Goal: Information Seeking & Learning: Find specific fact

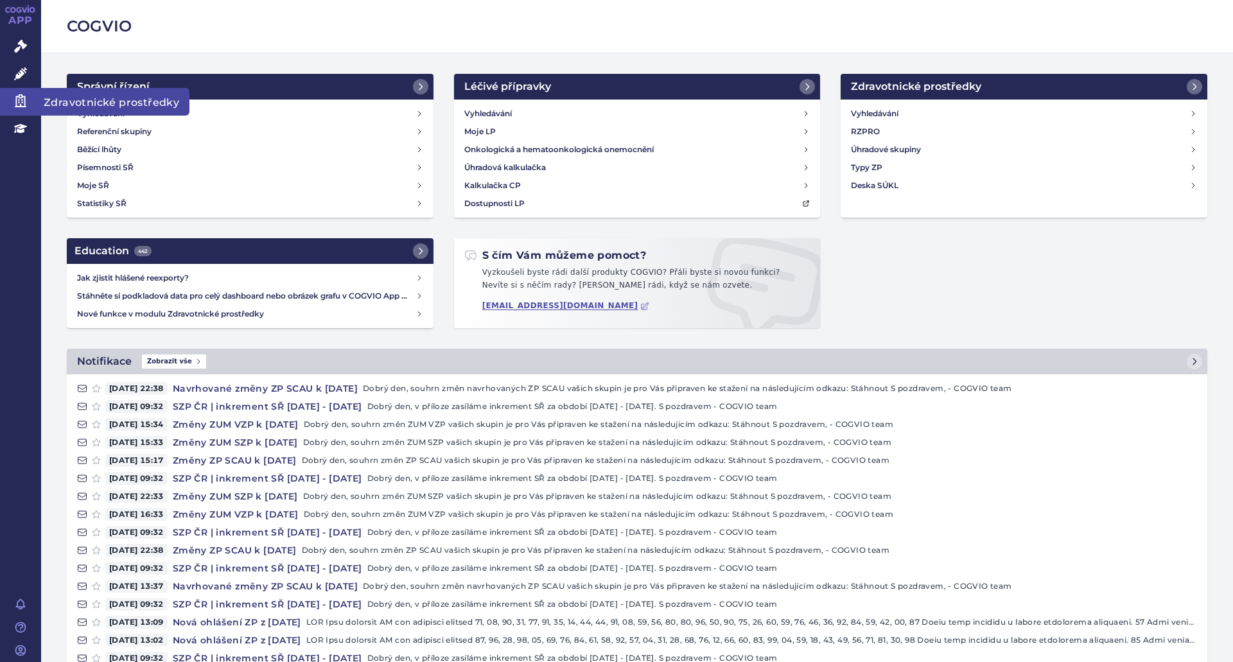
click at [21, 107] on icon at bounding box center [21, 100] width 12 height 13
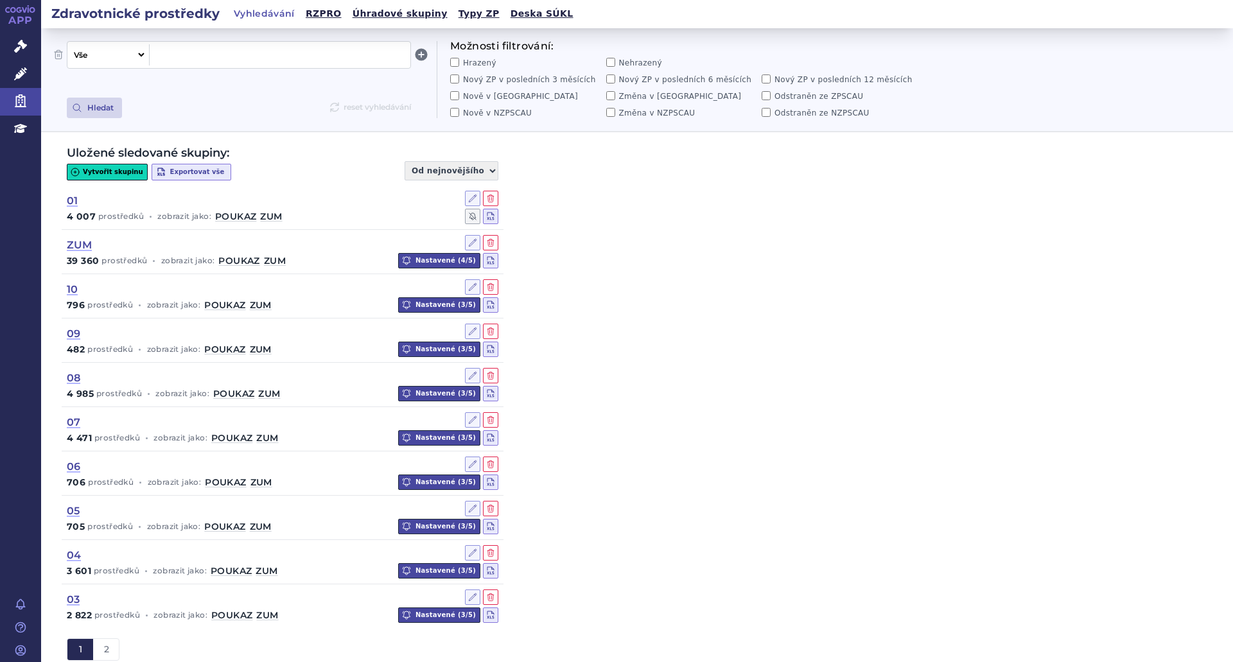
click at [269, 48] on span at bounding box center [280, 54] width 250 height 17
paste span
click at [100, 114] on button "Hledat" at bounding box center [94, 108] width 55 height 21
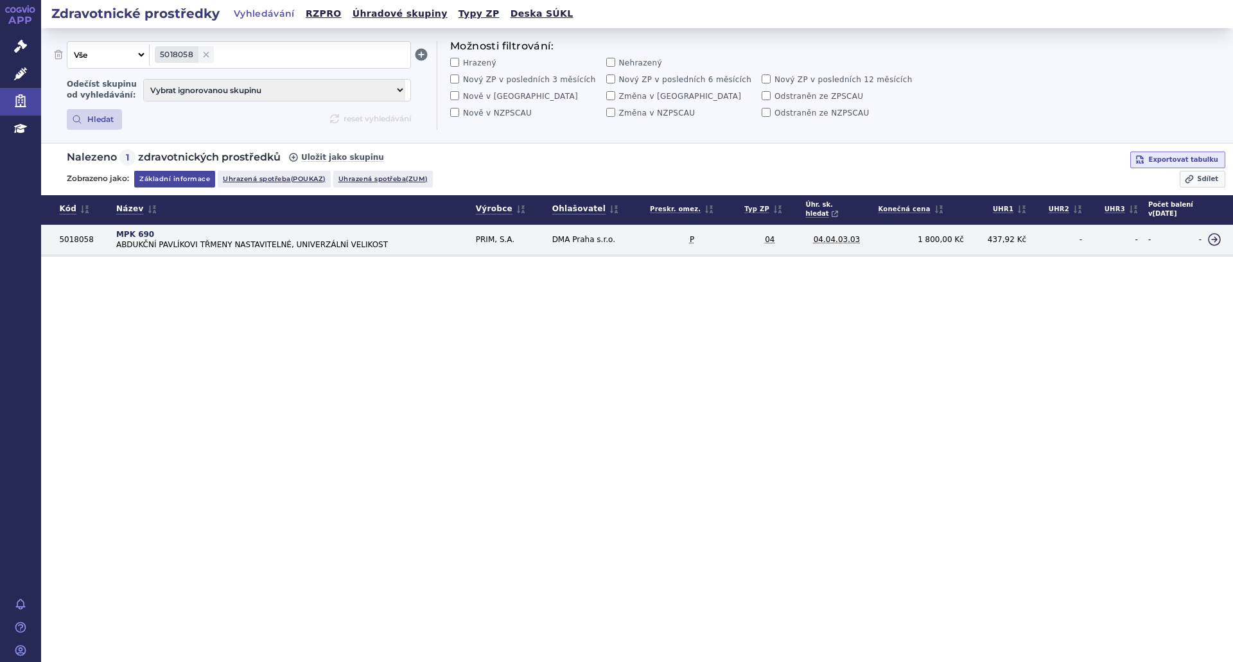
click at [1214, 244] on icon at bounding box center [1214, 239] width 15 height 15
click at [1207, 235] on icon at bounding box center [1214, 239] width 15 height 15
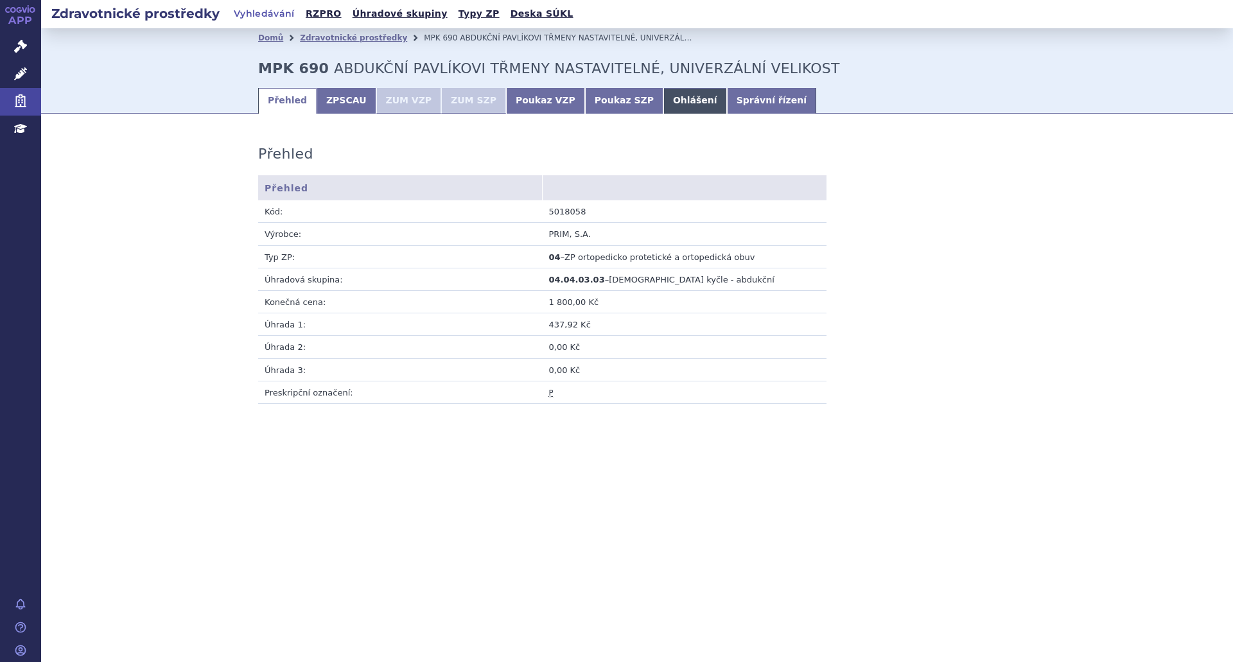
click at [663, 100] on link "Ohlášení" at bounding box center [695, 101] width 64 height 26
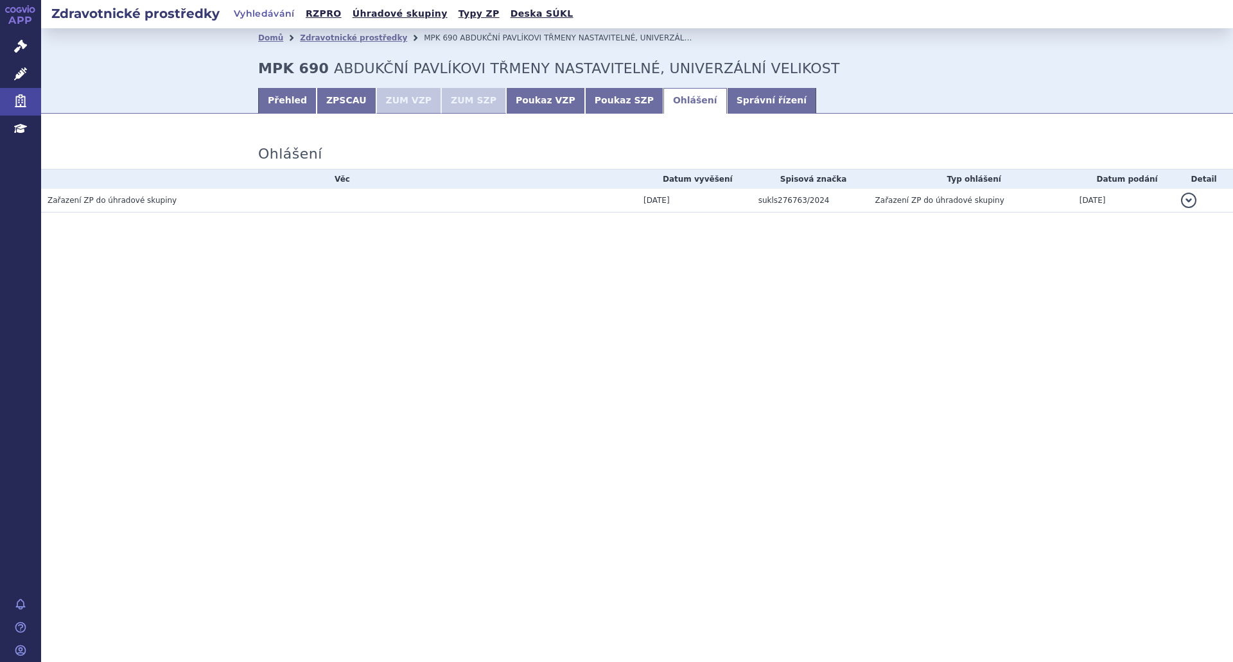
click at [1188, 200] on button "detail" at bounding box center [1188, 200] width 15 height 15
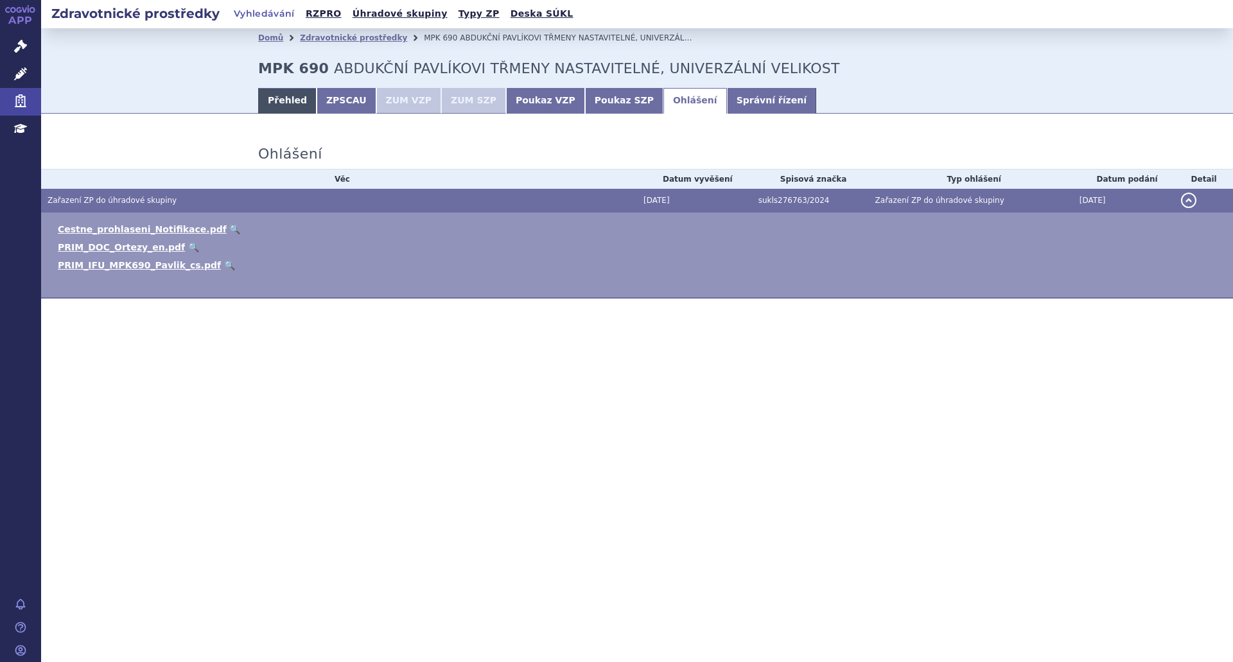
click at [277, 106] on link "Přehled" at bounding box center [287, 101] width 58 height 26
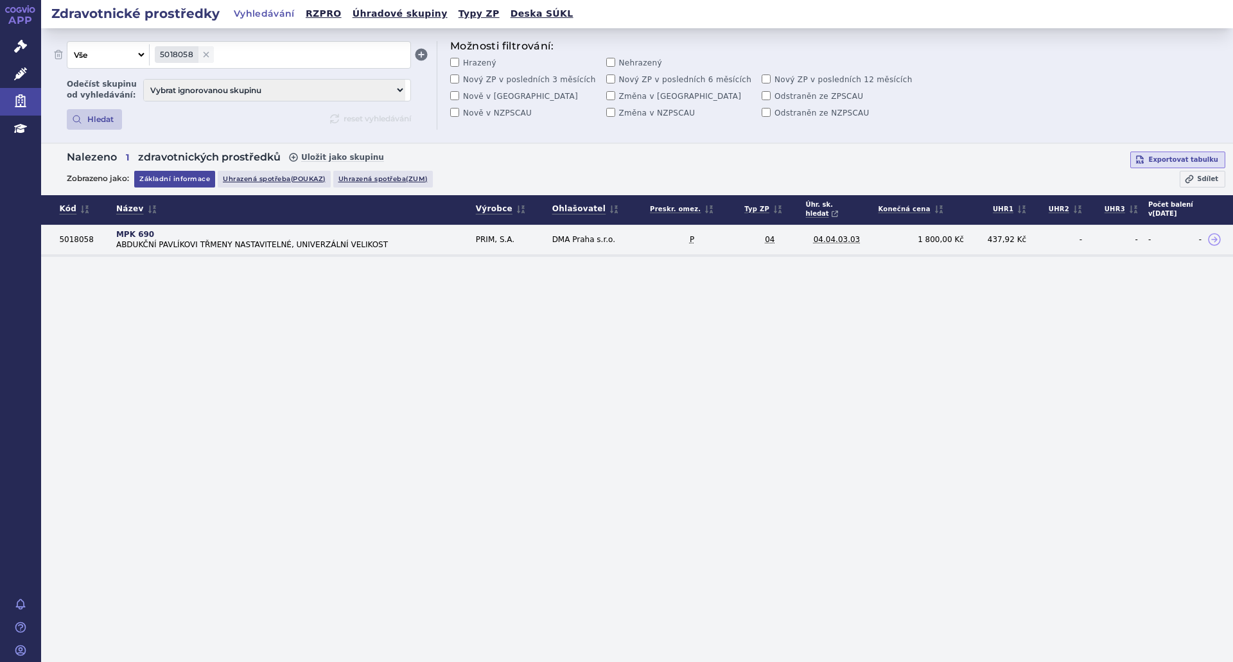
click at [250, 59] on span at bounding box center [312, 54] width 186 height 17
paste span
click at [99, 114] on button "Hledat" at bounding box center [94, 119] width 55 height 21
click at [271, 55] on span "5007754" at bounding box center [312, 54] width 186 height 17
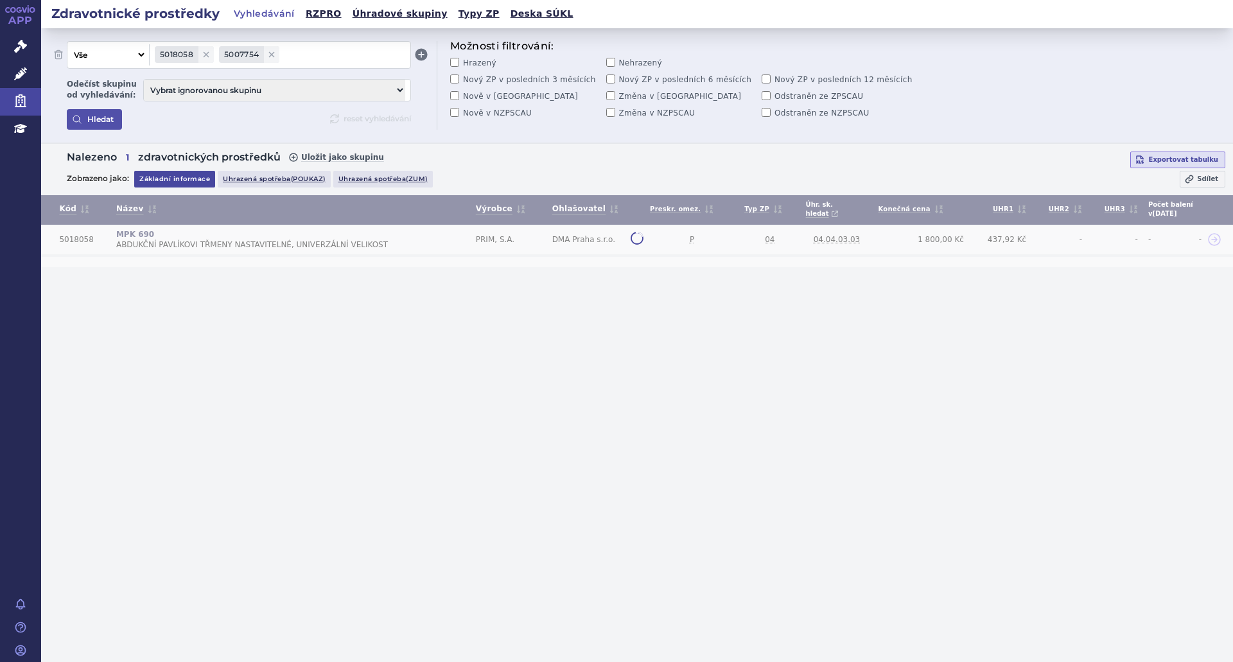
click at [102, 130] on button "Hledat" at bounding box center [94, 119] width 55 height 21
click at [204, 54] on icon at bounding box center [206, 54] width 10 height 10
click at [100, 112] on button "Hledat" at bounding box center [94, 119] width 55 height 21
click at [256, 50] on span at bounding box center [312, 54] width 185 height 17
click at [89, 125] on button "Hledat" at bounding box center [94, 119] width 55 height 21
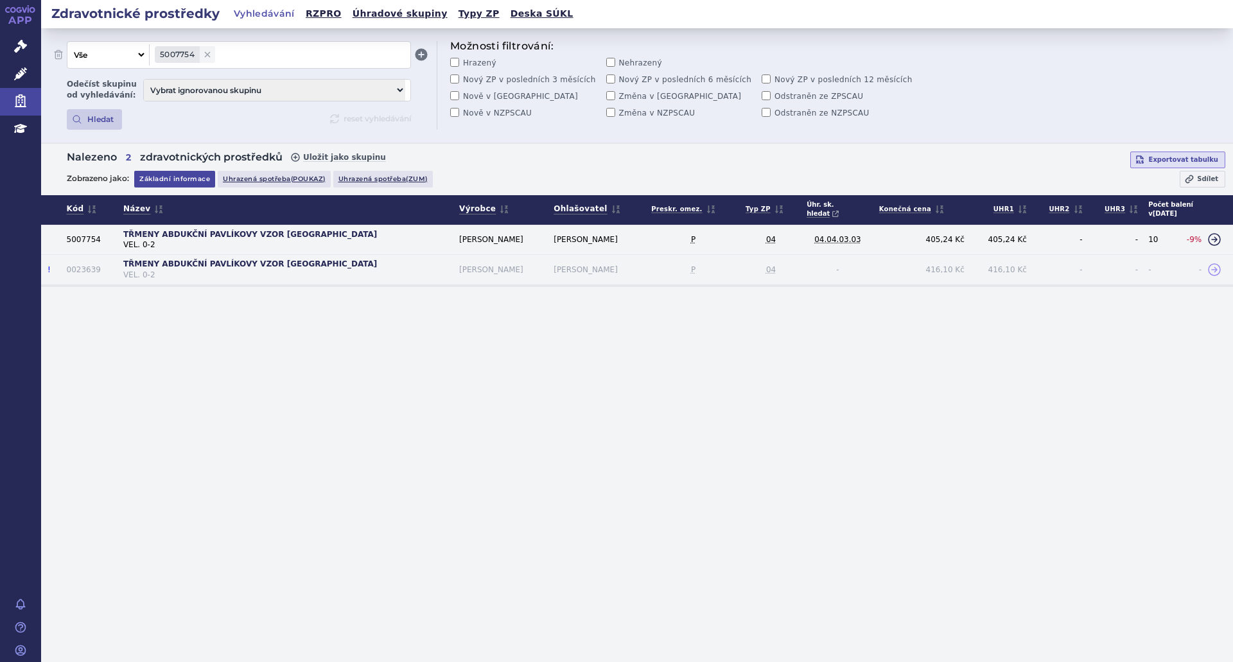
click at [1212, 240] on icon at bounding box center [1214, 240] width 5 height 5
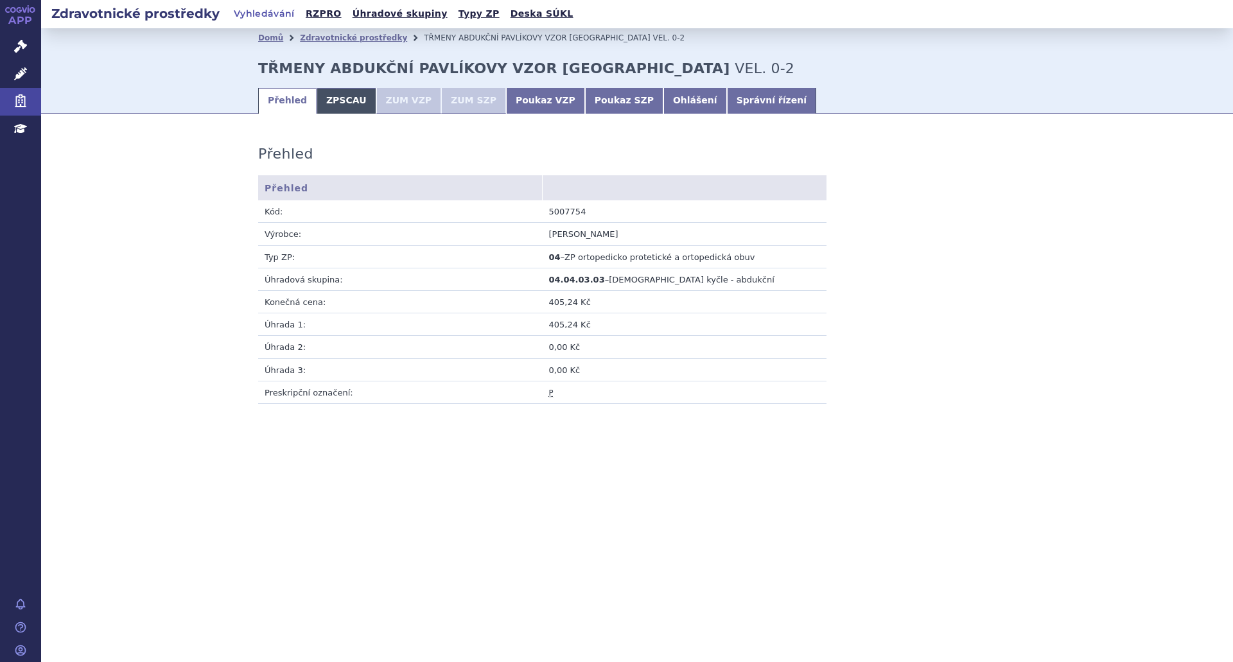
click at [344, 92] on link "ZPSCAU" at bounding box center [347, 101] width 60 height 26
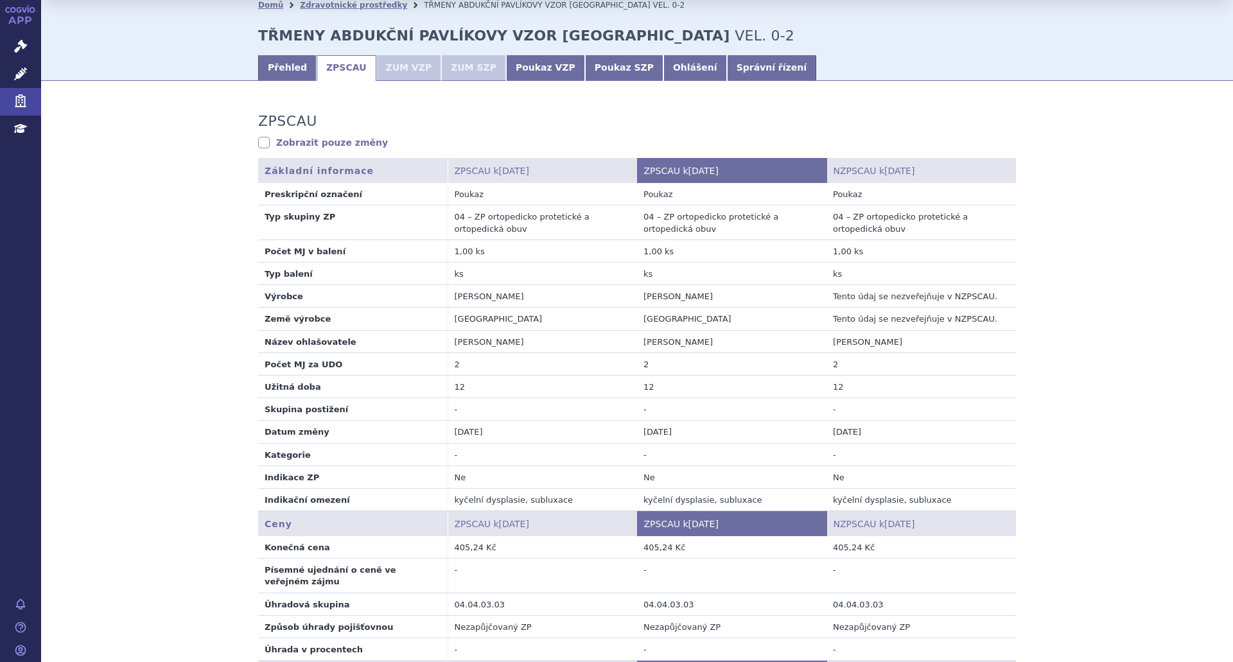
scroll to position [32, 0]
click at [663, 66] on link "Ohlášení" at bounding box center [695, 69] width 64 height 26
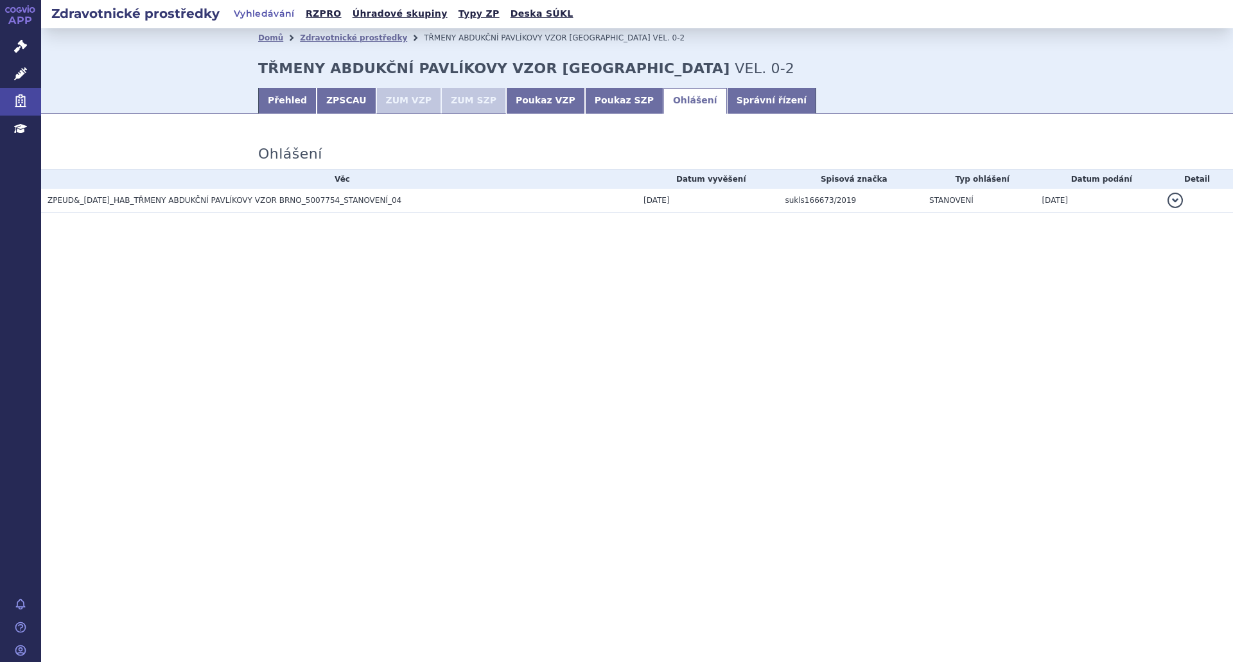
click at [1174, 196] on button "detail" at bounding box center [1175, 200] width 15 height 15
